Goal: Information Seeking & Learning: Learn about a topic

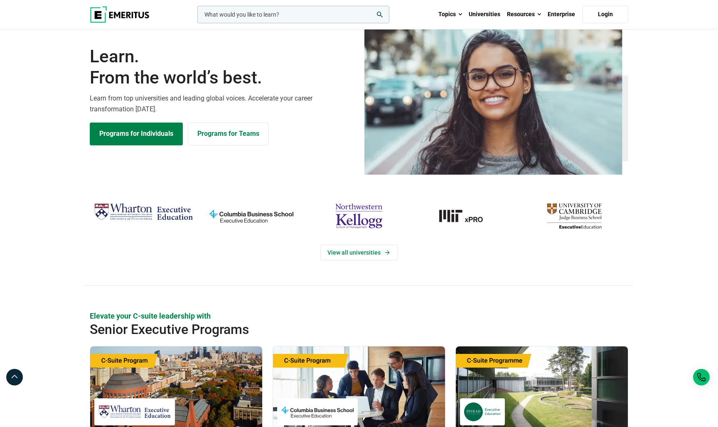
click at [317, 19] on input "woocommerce-product-search-field-0" at bounding box center [293, 14] width 192 height 17
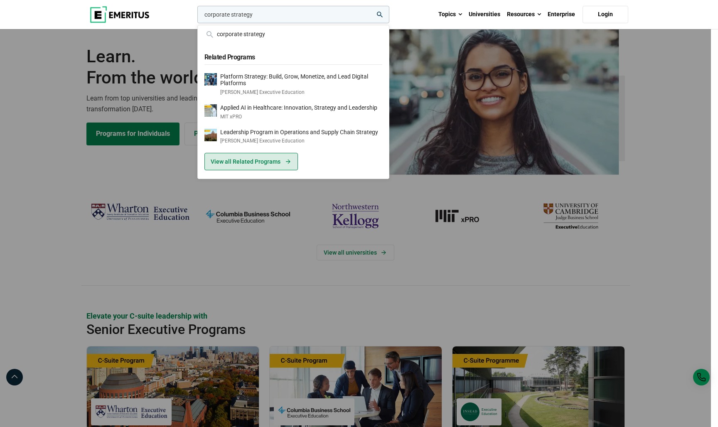
type input "corporate strategy"
click at [230, 160] on link "View all Related Programs" at bounding box center [250, 161] width 93 height 17
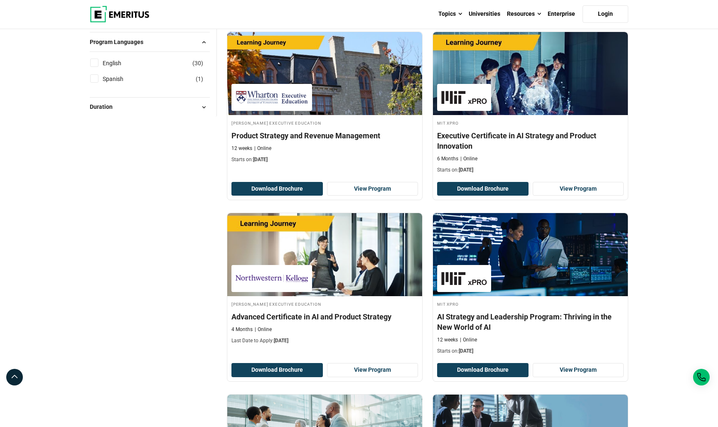
scroll to position [482, 0]
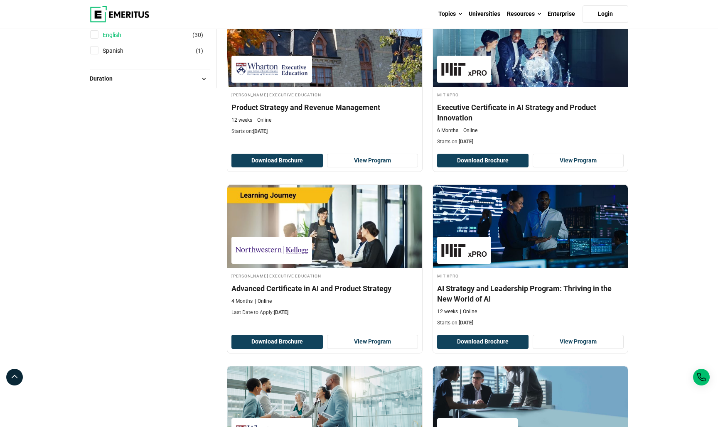
click at [114, 39] on link "English" at bounding box center [120, 34] width 35 height 9
checkbox input "true"
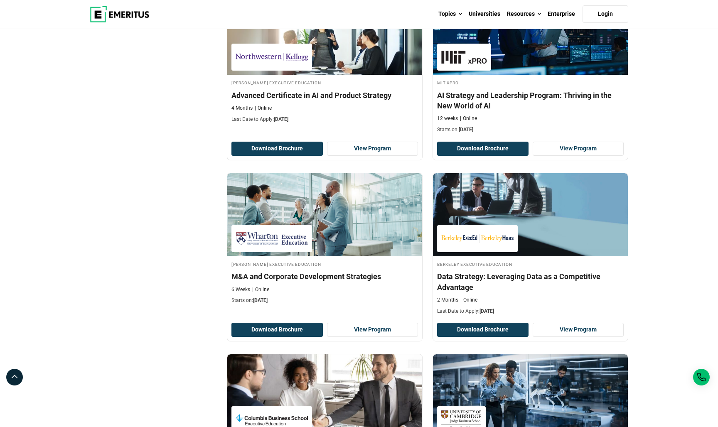
scroll to position [707, 0]
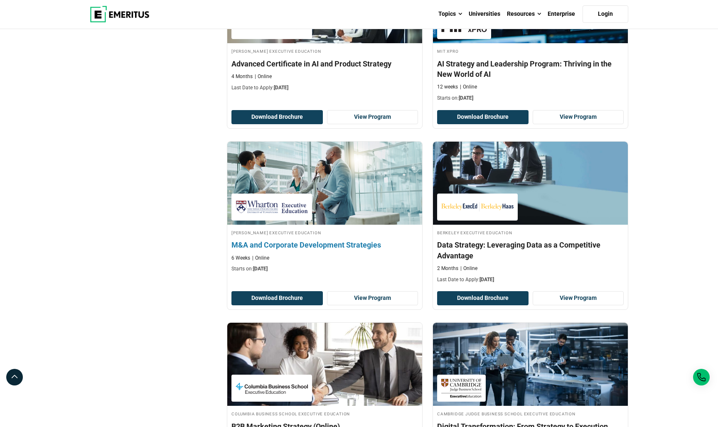
click at [276, 250] on h4 "M&A and Corporate Development Strategies" at bounding box center [324, 245] width 186 height 10
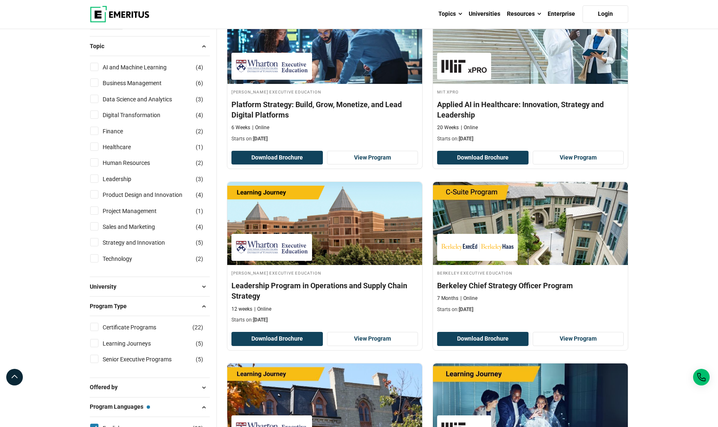
scroll to position [60, 0]
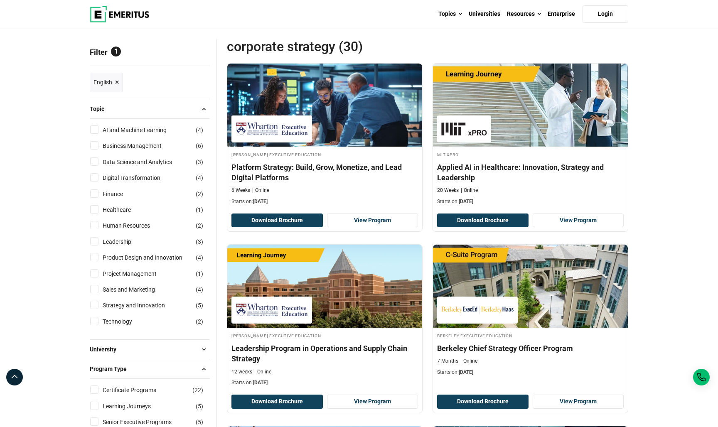
click at [116, 88] on span "×" at bounding box center [117, 82] width 4 height 12
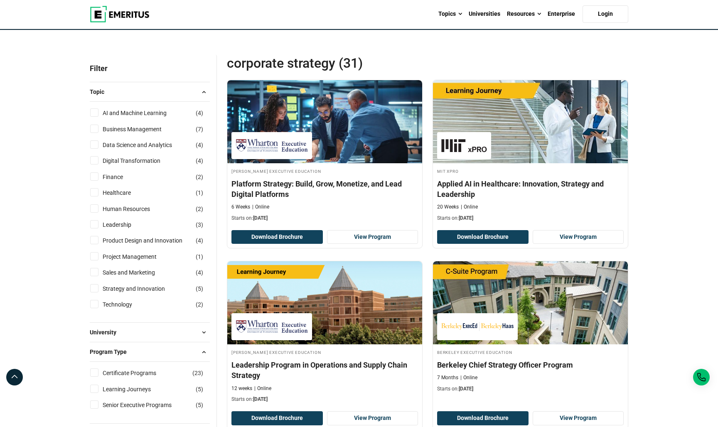
scroll to position [48, 0]
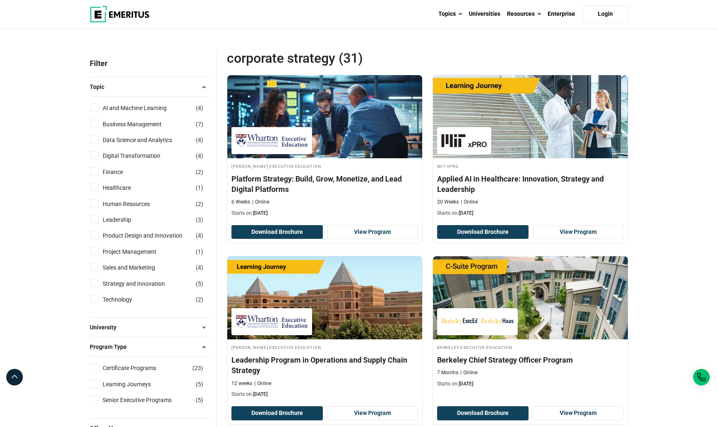
click at [506, 12] on link "Reset" at bounding box center [505, 8] width 12 height 7
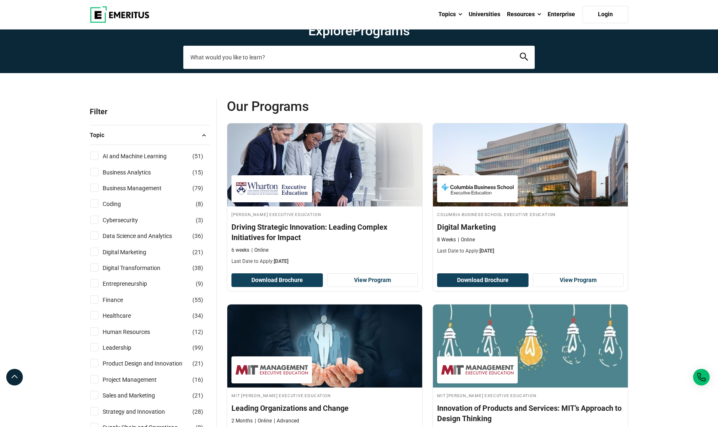
click at [280, 69] on input "search-page" at bounding box center [358, 57] width 351 height 23
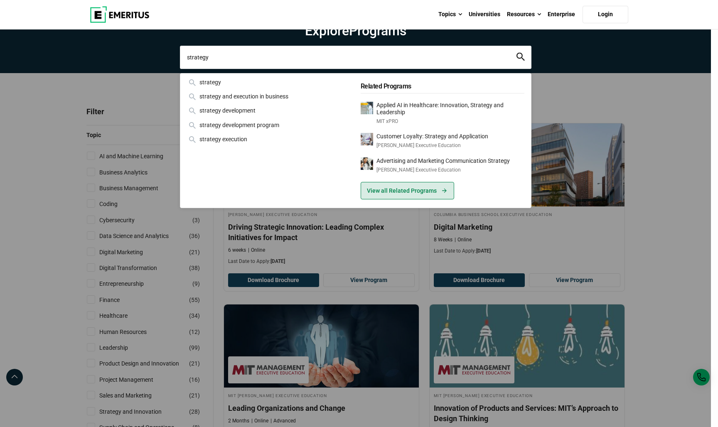
type input "strategy"
click at [405, 199] on link "View all Related Programs" at bounding box center [406, 190] width 93 height 17
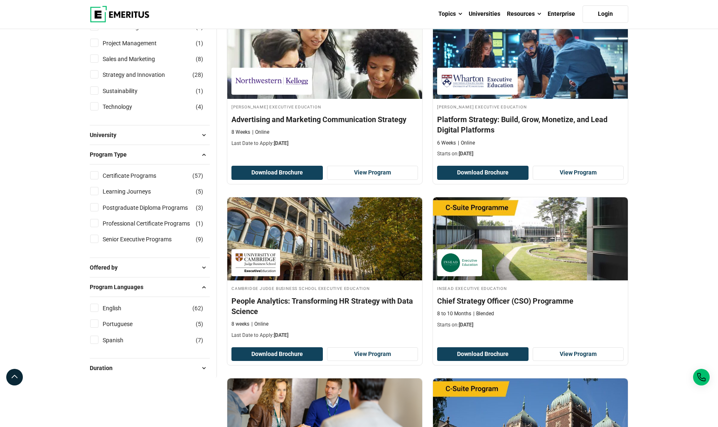
scroll to position [273, 0]
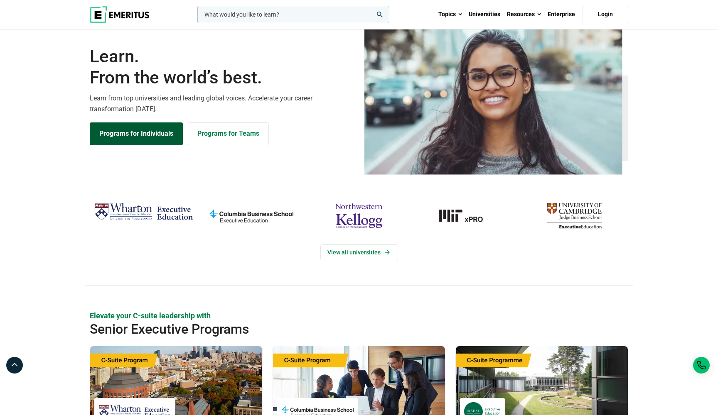
click at [145, 145] on link "Programs for Individuals" at bounding box center [136, 133] width 93 height 22
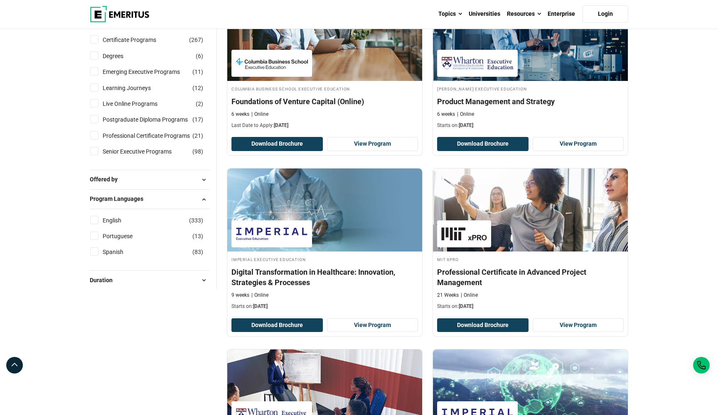
scroll to position [542, 0]
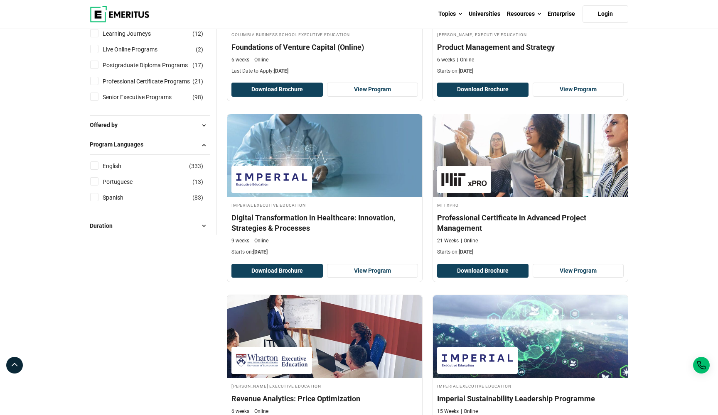
click at [115, 130] on span "Offered by" at bounding box center [107, 124] width 34 height 9
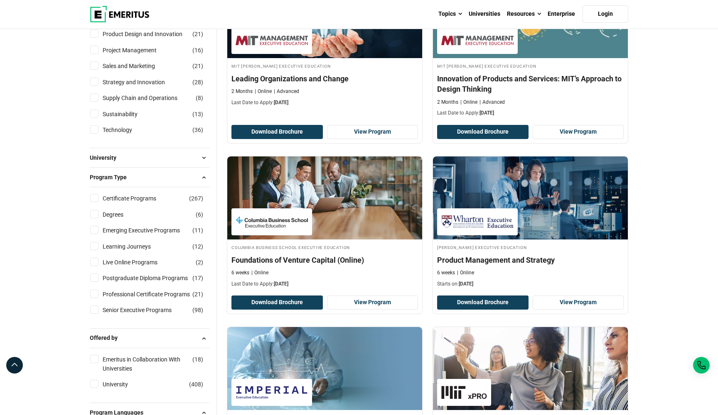
scroll to position [329, 0]
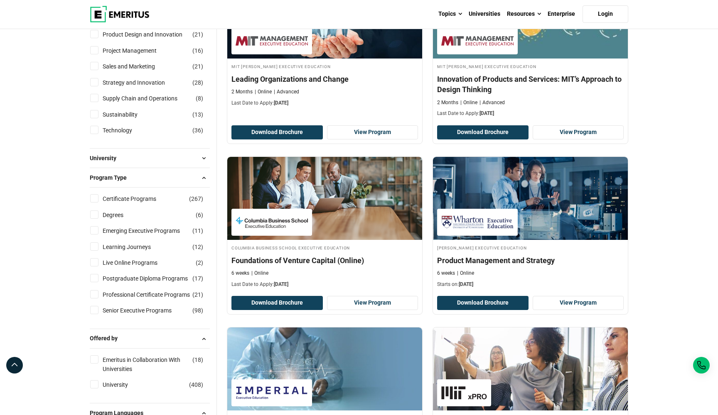
click at [118, 164] on button "University" at bounding box center [150, 158] width 120 height 12
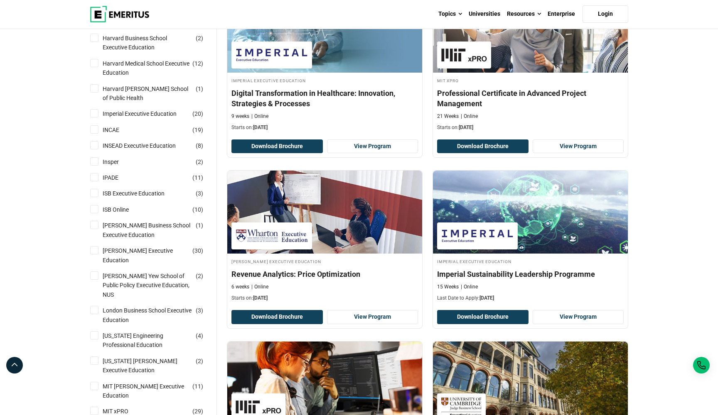
scroll to position [676, 0]
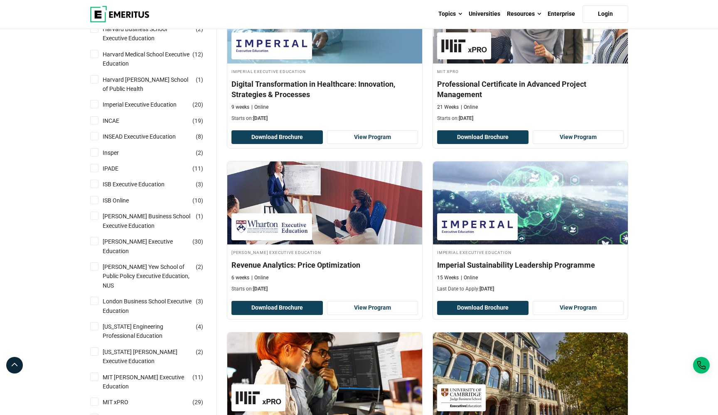
click at [96, 140] on input "INSEAD Executive Education ( 8 )" at bounding box center [94, 136] width 8 height 8
checkbox input "true"
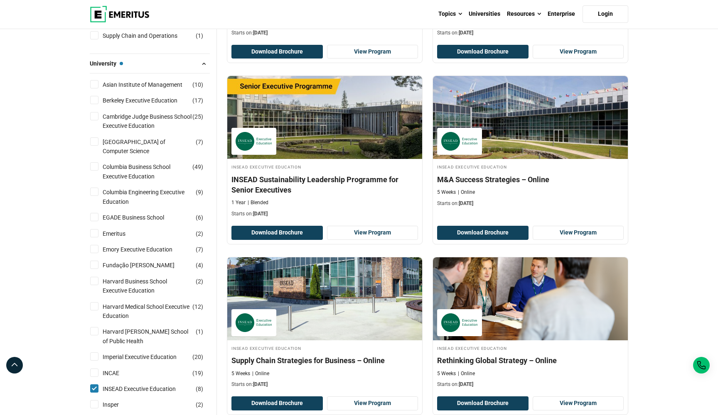
scroll to position [220, 0]
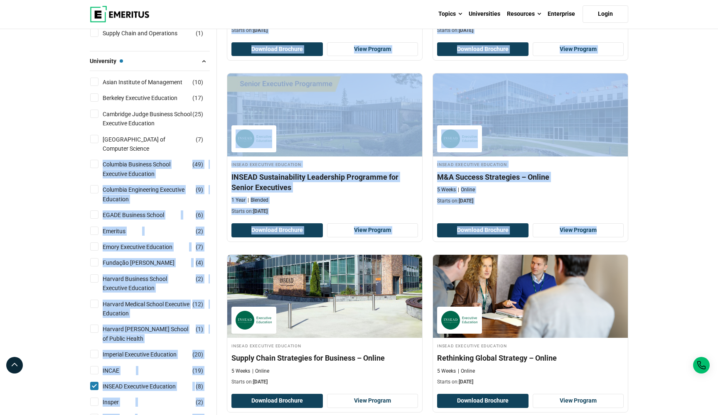
drag, startPoint x: 51, startPoint y: 191, endPoint x: 704, endPoint y: 269, distance: 658.2
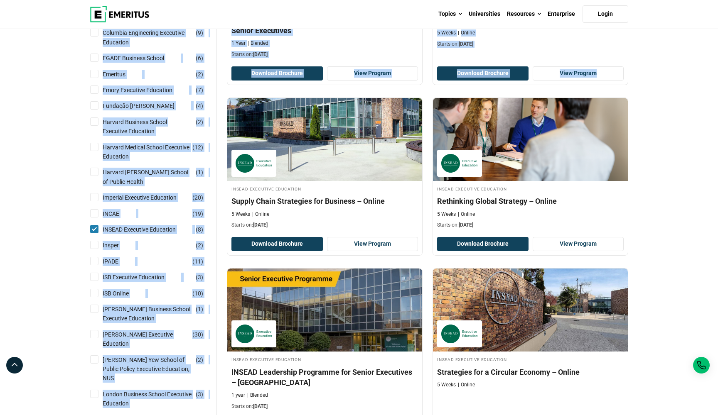
scroll to position [376, 0]
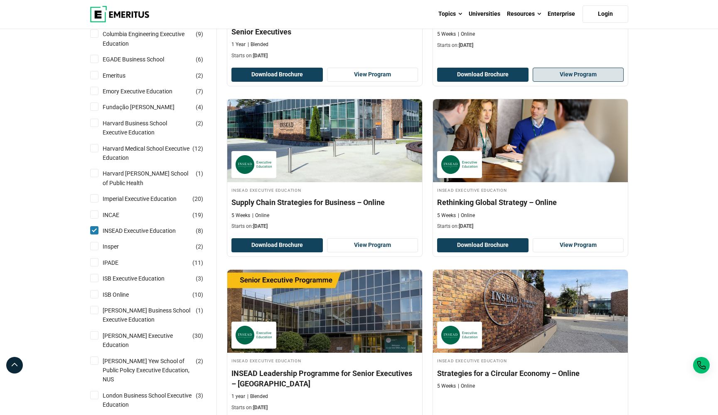
click at [576, 82] on link "View Program" at bounding box center [577, 75] width 91 height 14
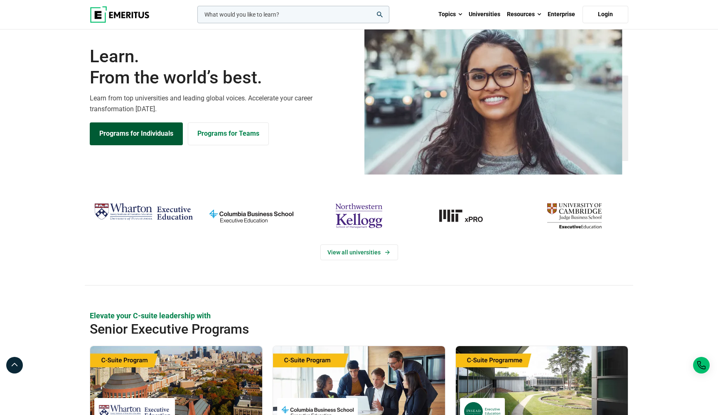
click at [115, 145] on link "Programs for Individuals" at bounding box center [136, 133] width 93 height 22
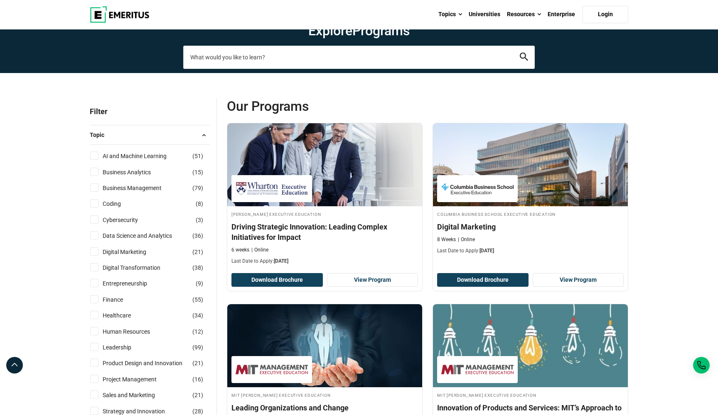
click at [305, 69] on input "search-page" at bounding box center [358, 57] width 351 height 23
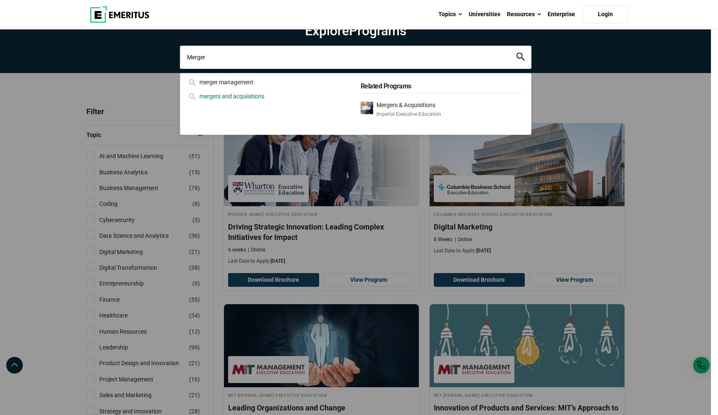
type input "Merger"
click at [245, 101] on div "mergers and acquisitions" at bounding box center [269, 96] width 164 height 9
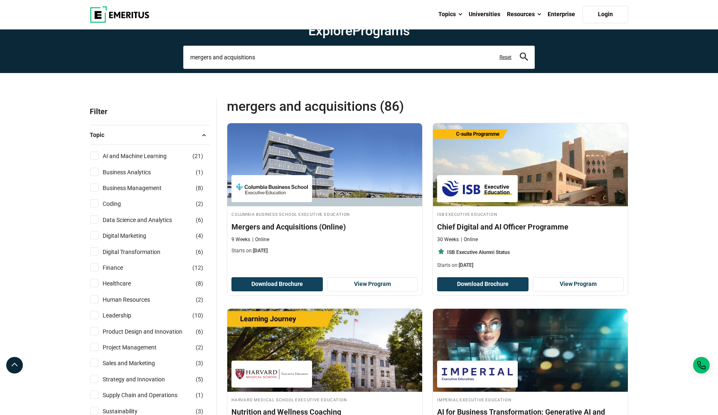
click at [271, 69] on input "mergers and acquisitions" at bounding box center [358, 57] width 351 height 23
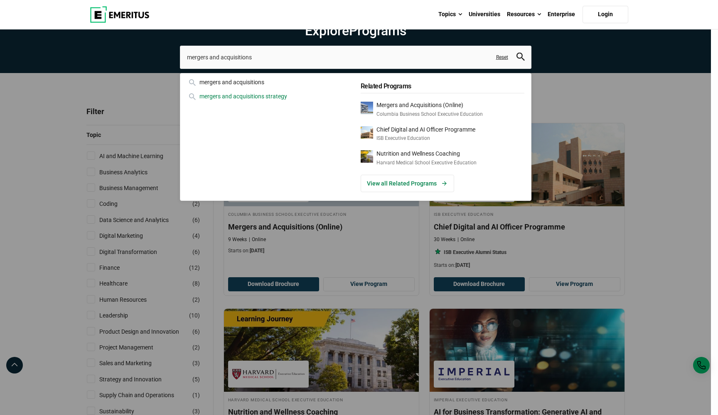
click at [259, 101] on div "mergers and acquisitions strategy" at bounding box center [269, 96] width 164 height 9
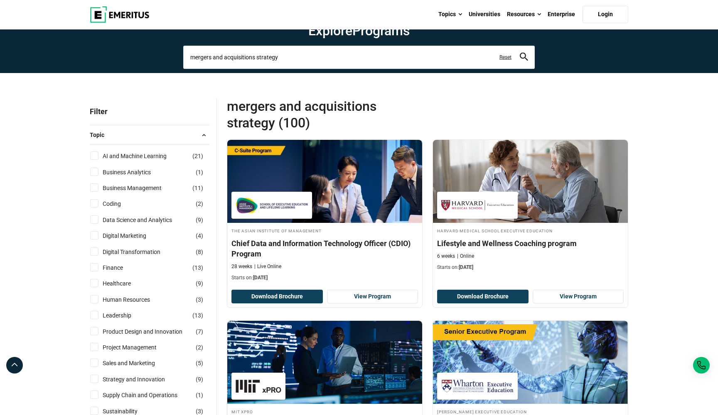
click at [312, 69] on input "mergers and acquisitions strategy" at bounding box center [358, 57] width 351 height 23
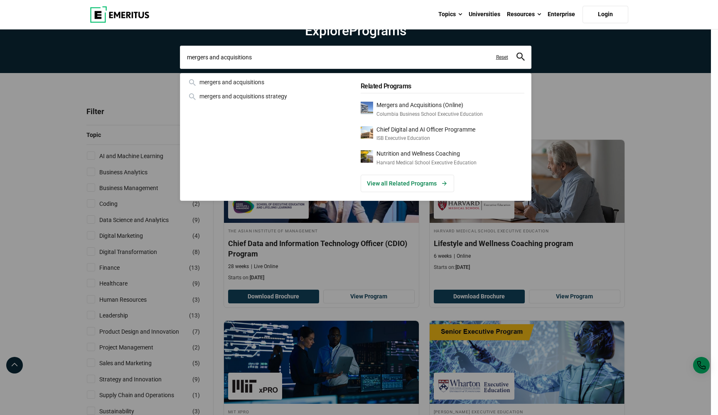
type input "mergers and acquisitions"
click at [531, 69] on div "mergers and acquisitions mergers and acquisitions mergers and acquisitions stra…" at bounding box center [355, 57] width 351 height 23
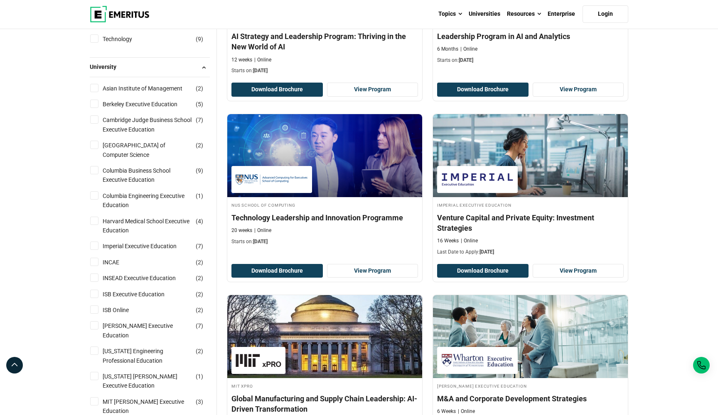
scroll to position [391, 0]
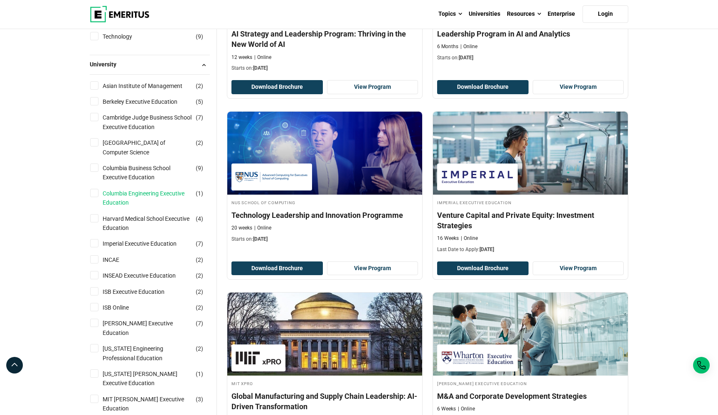
click at [137, 208] on link "Columbia Engineering Executive Education" at bounding box center [156, 198] width 106 height 19
checkbox input "true"
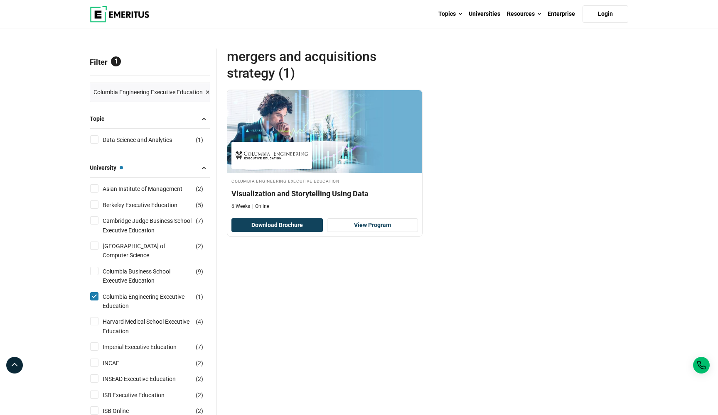
scroll to position [53, 0]
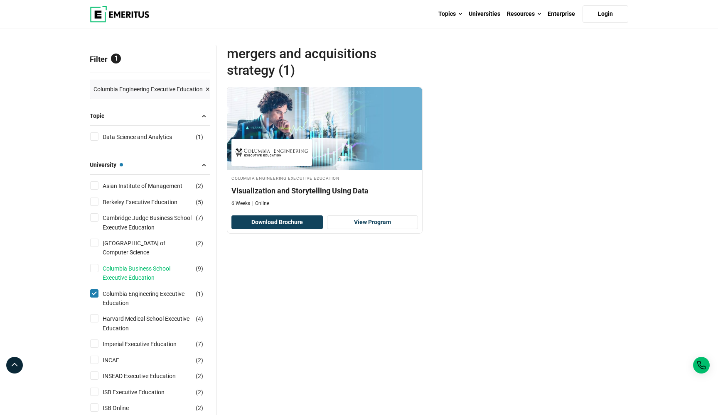
click at [147, 283] on link "Columbia Business School Executive Education" at bounding box center [156, 273] width 106 height 19
checkbox input "true"
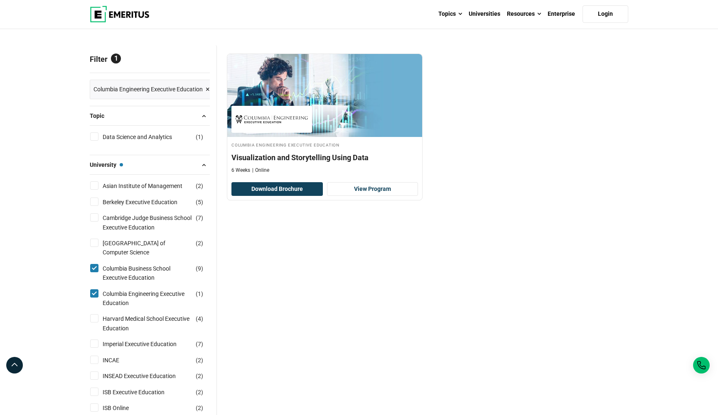
click at [95, 298] on input "Columbia Engineering Executive Education ( 1 )" at bounding box center [94, 293] width 8 height 8
checkbox input "false"
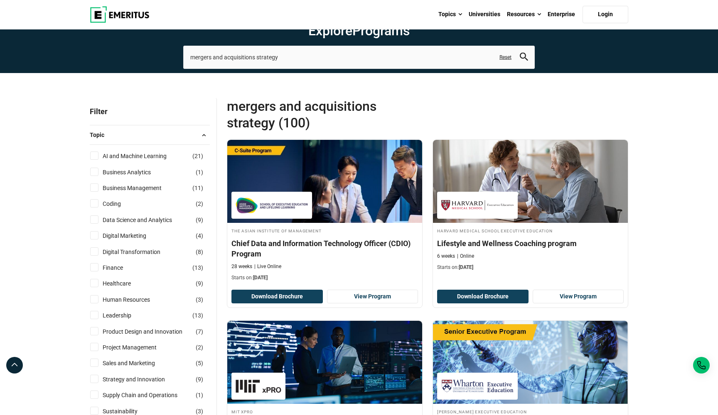
click at [508, 61] on link "Reset" at bounding box center [505, 57] width 12 height 7
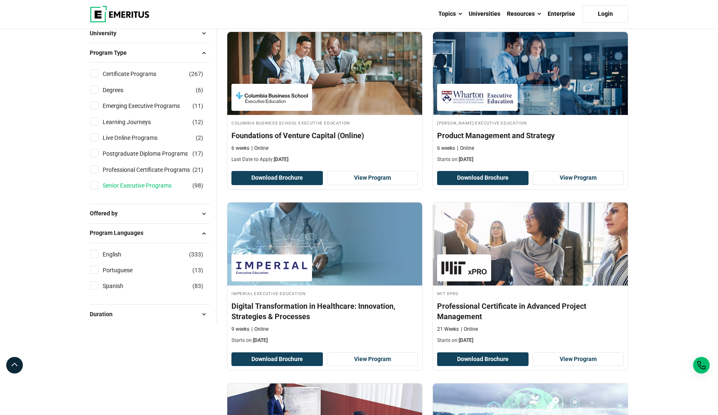
scroll to position [492, 0]
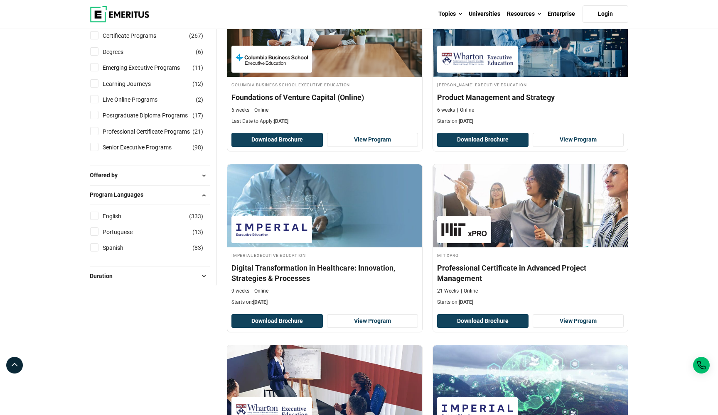
click at [125, 182] on button "Offered by" at bounding box center [150, 175] width 120 height 12
click at [139, 182] on button "Offered by" at bounding box center [150, 175] width 120 height 12
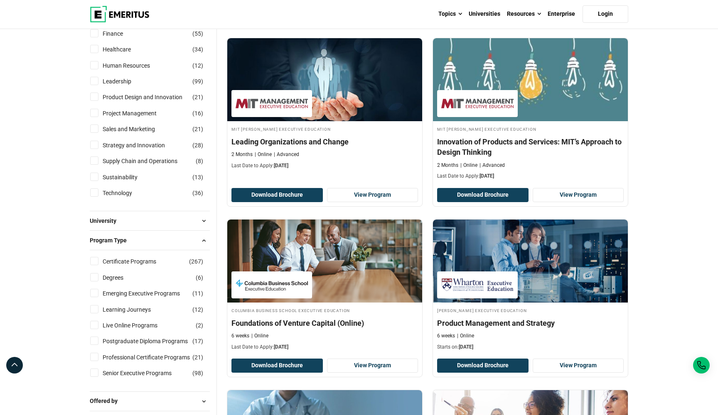
scroll to position [269, 0]
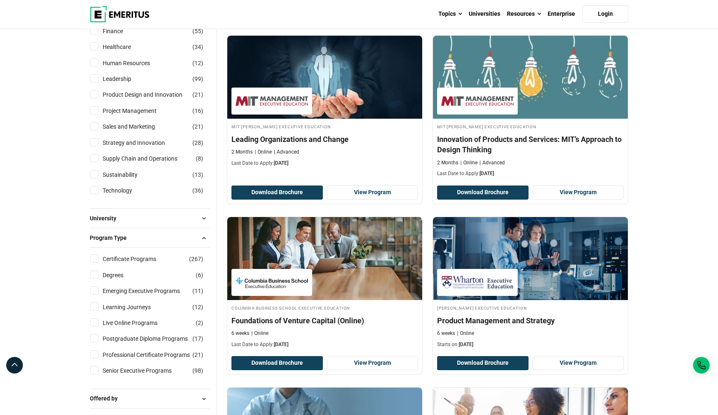
click at [137, 225] on button "University" at bounding box center [150, 218] width 120 height 12
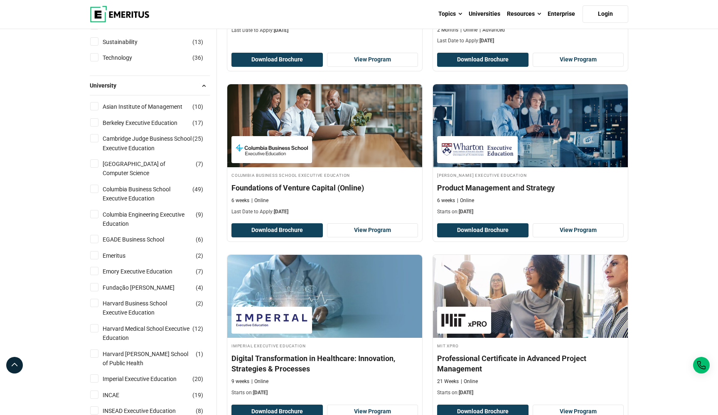
scroll to position [403, 0]
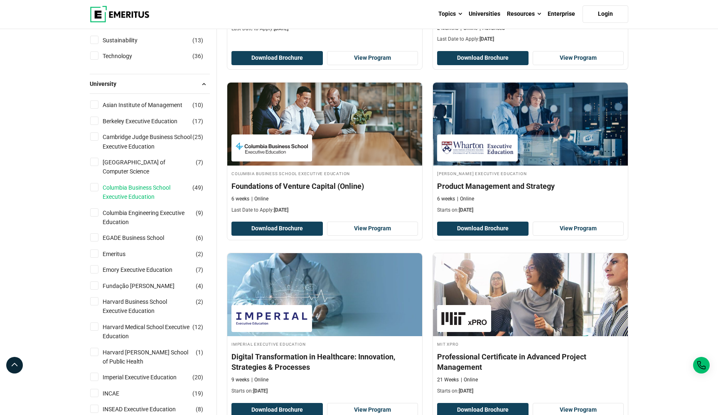
click at [139, 202] on link "Columbia Business School Executive Education" at bounding box center [156, 192] width 106 height 19
checkbox input "true"
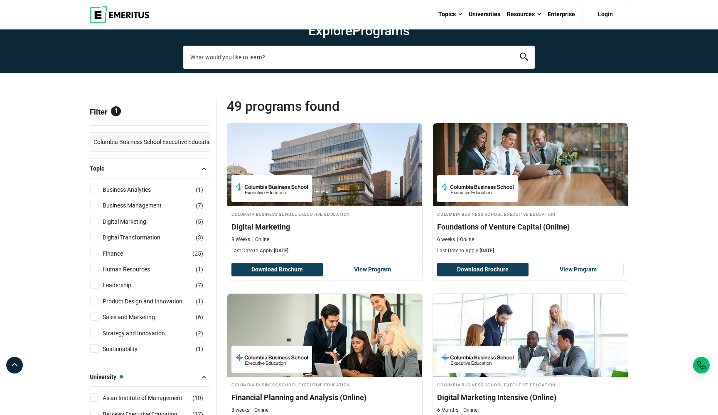
click at [249, 69] on input "search-page" at bounding box center [358, 57] width 351 height 23
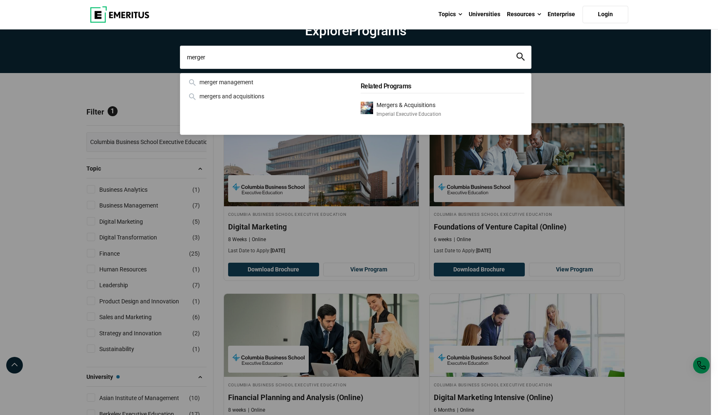
type input "merger"
click at [520, 62] on button "search" at bounding box center [520, 57] width 8 height 10
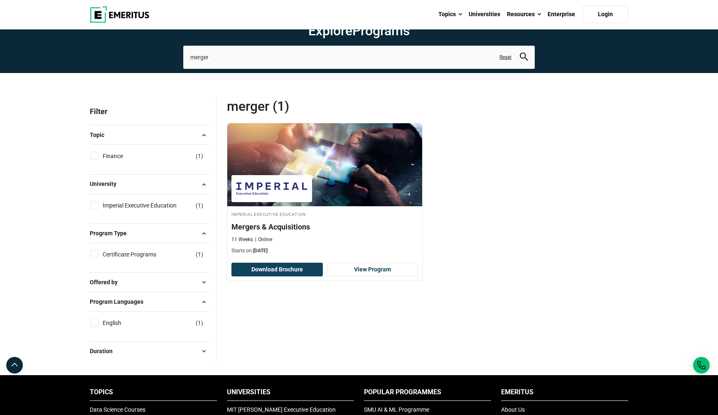
click at [508, 61] on link "Reset" at bounding box center [505, 57] width 12 height 7
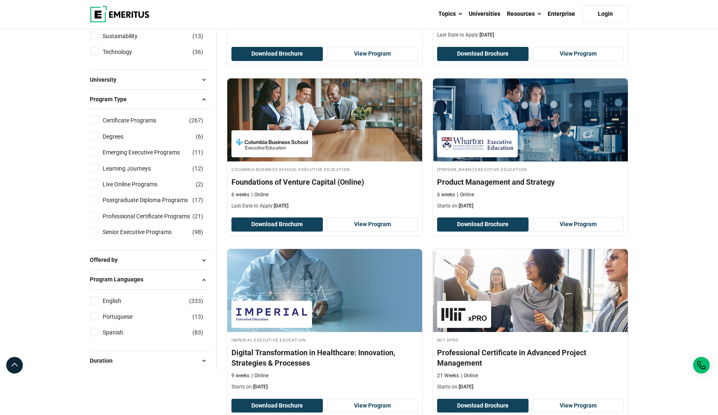
scroll to position [408, 0]
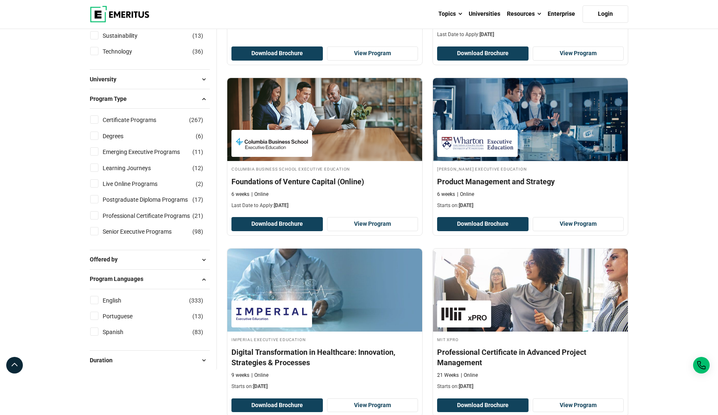
click at [141, 86] on button "University" at bounding box center [150, 79] width 120 height 12
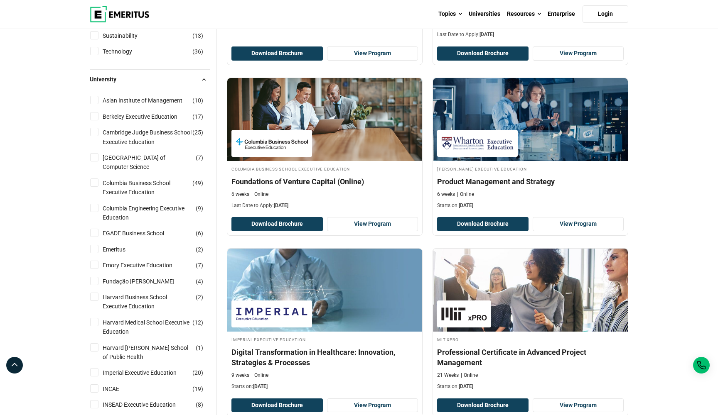
click at [95, 187] on input "Columbia Business School Executive Education ( 49 )" at bounding box center [94, 183] width 8 height 8
checkbox input "true"
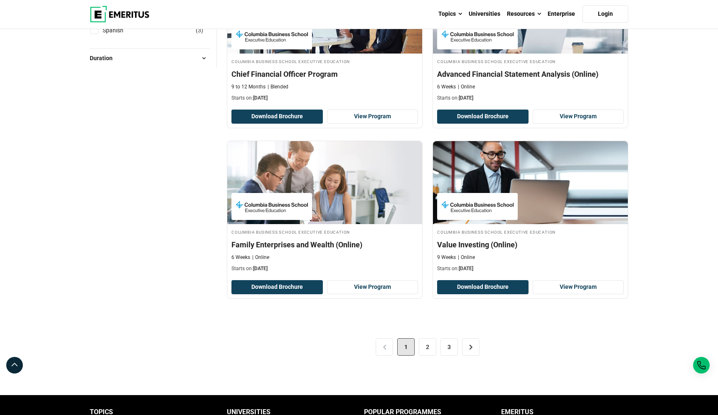
scroll to position [1532, 0]
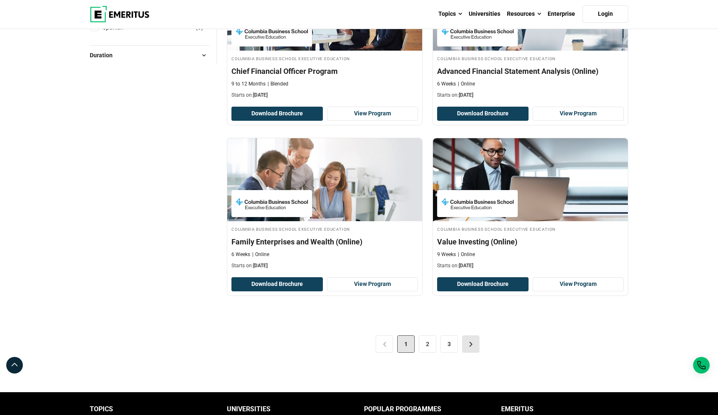
click at [470, 353] on link ">" at bounding box center [470, 344] width 17 height 17
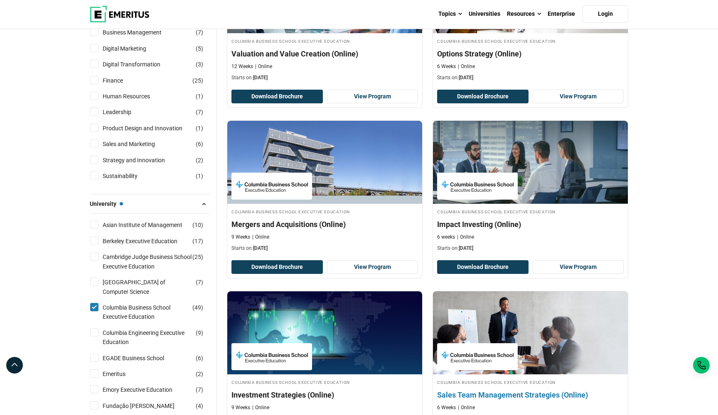
scroll to position [181, 0]
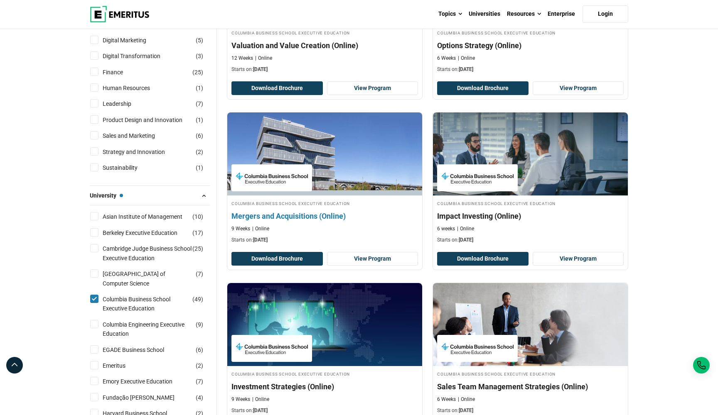
click at [257, 221] on h4 "Mergers and Acquisitions (Online)" at bounding box center [324, 216] width 186 height 10
